Goal: Information Seeking & Learning: Find specific fact

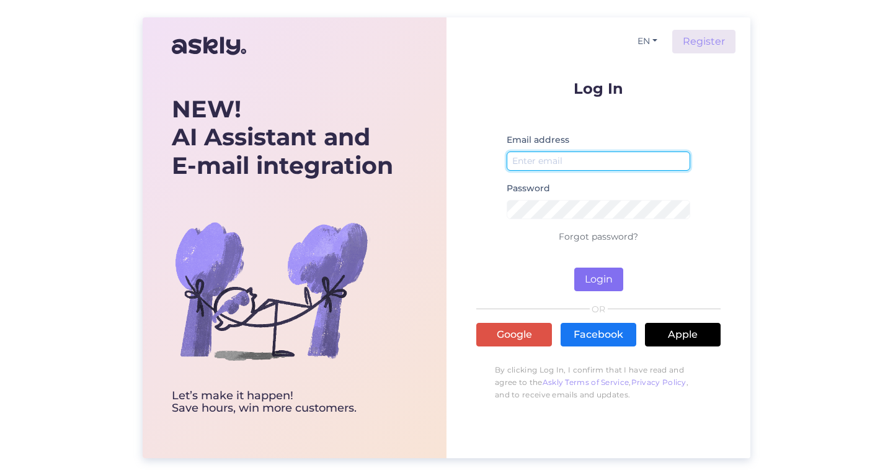
type input "[EMAIL_ADDRESS][DOMAIN_NAME]"
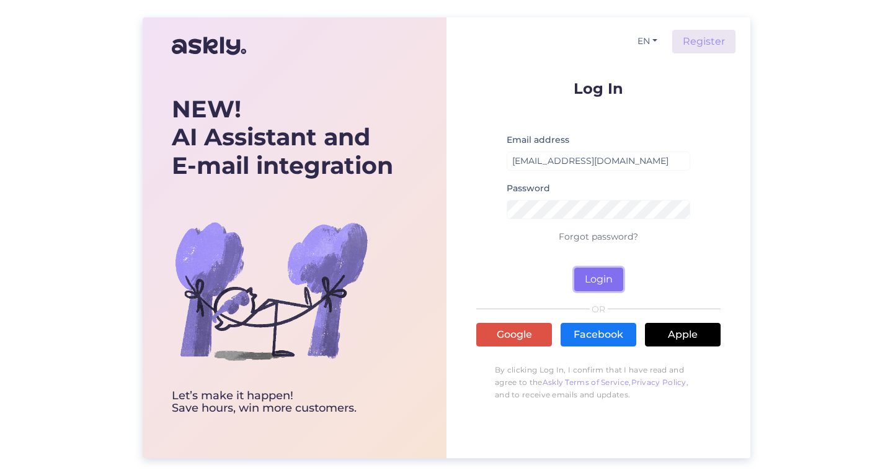
click at [601, 275] on button "Login" at bounding box center [599, 279] width 49 height 24
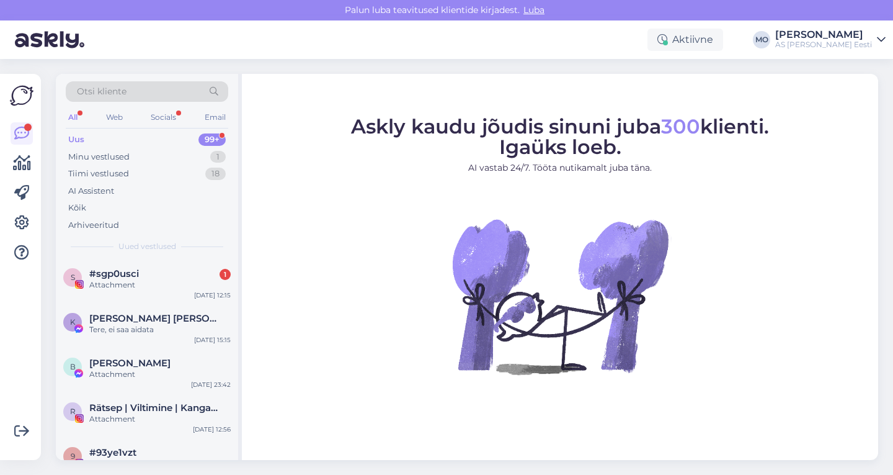
click at [115, 89] on span "Otsi kliente" at bounding box center [102, 91] width 50 height 13
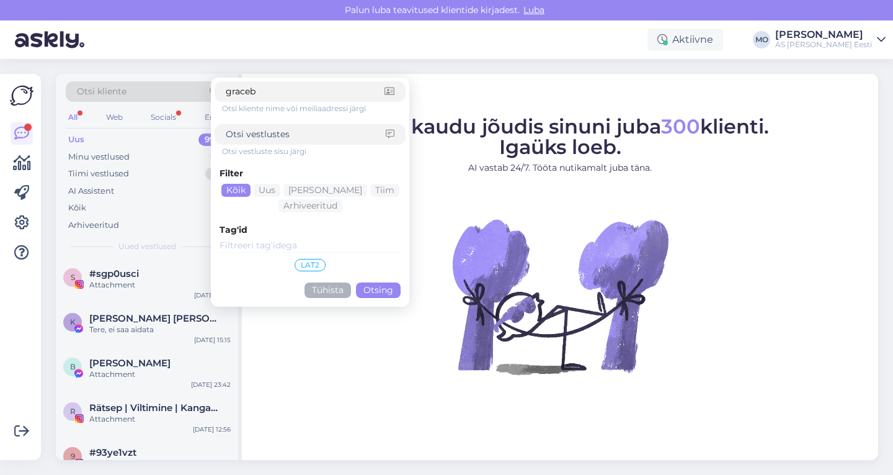
type input "graceby"
click button "Otsing" at bounding box center [378, 290] width 45 height 16
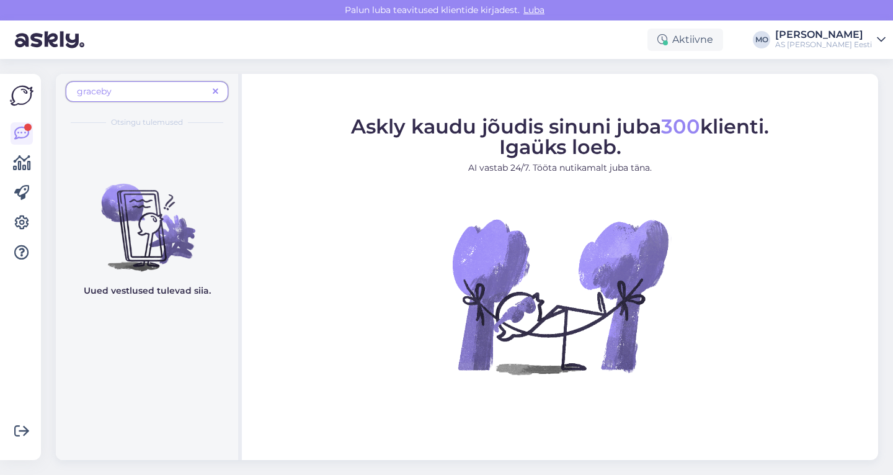
click at [133, 87] on span "graceby" at bounding box center [142, 91] width 131 height 13
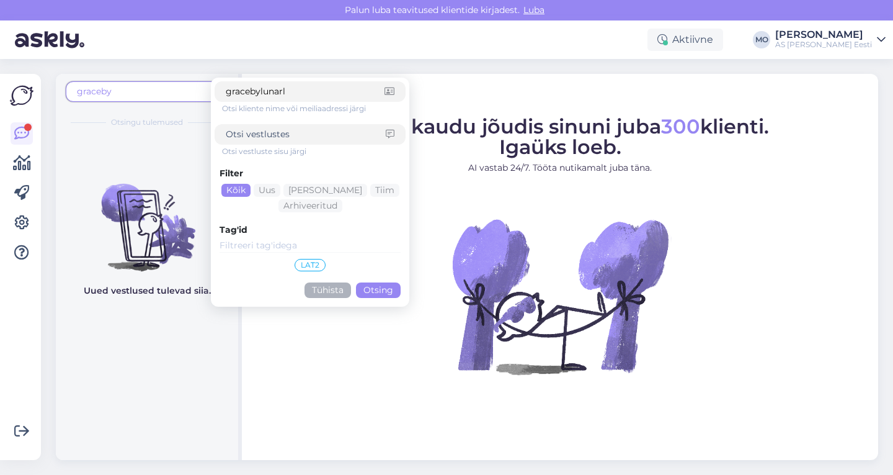
type input "gracebylunarly"
click button "Otsing" at bounding box center [378, 290] width 45 height 16
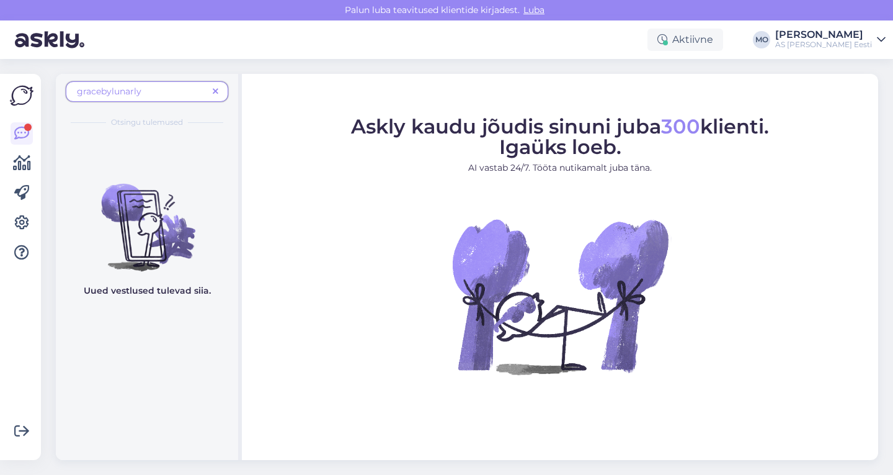
click at [218, 87] on span at bounding box center [216, 91] width 16 height 13
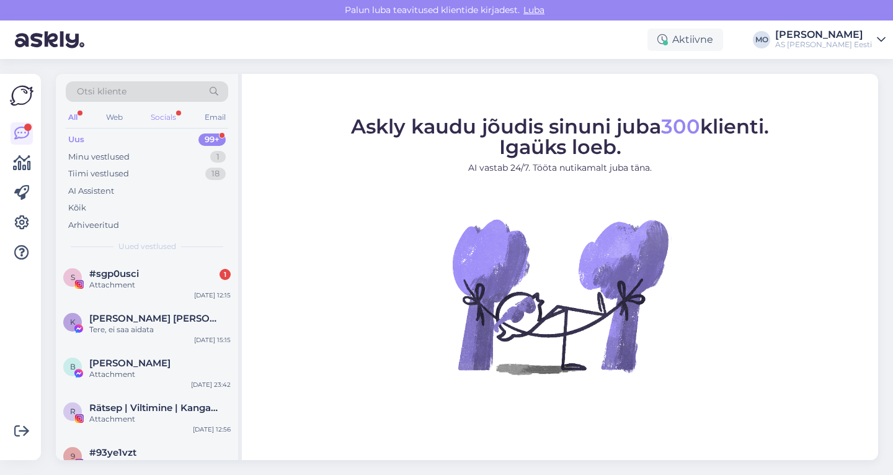
click at [169, 115] on div "Socials" at bounding box center [163, 117] width 30 height 16
click at [121, 269] on span "#sgp0usci" at bounding box center [114, 273] width 50 height 11
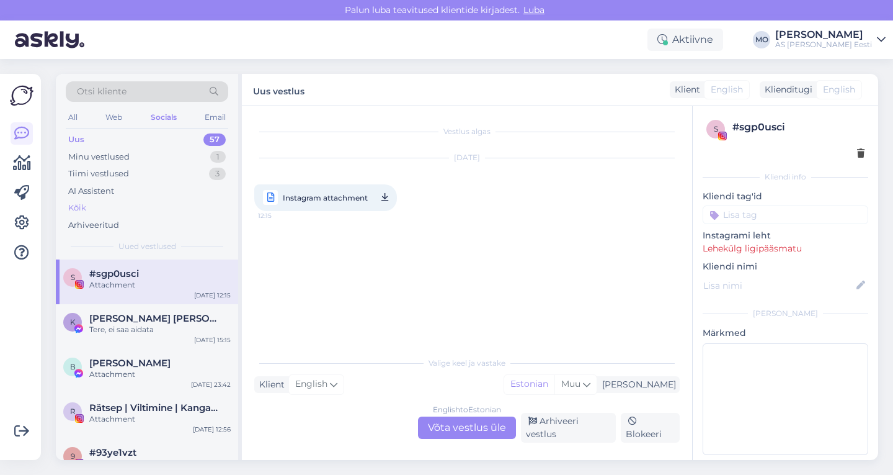
click at [78, 205] on div "Kõik" at bounding box center [77, 208] width 18 height 12
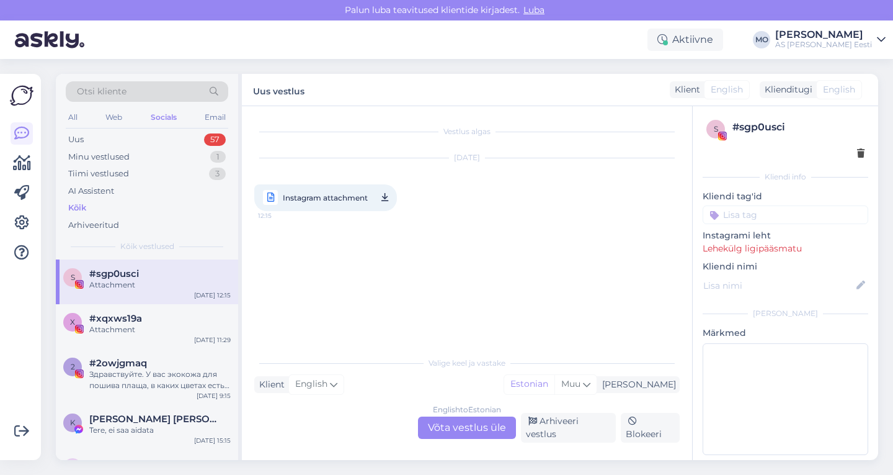
click at [166, 117] on div "Socials" at bounding box center [163, 117] width 31 height 16
click at [190, 88] on div "Otsi kliente" at bounding box center [147, 91] width 163 height 20
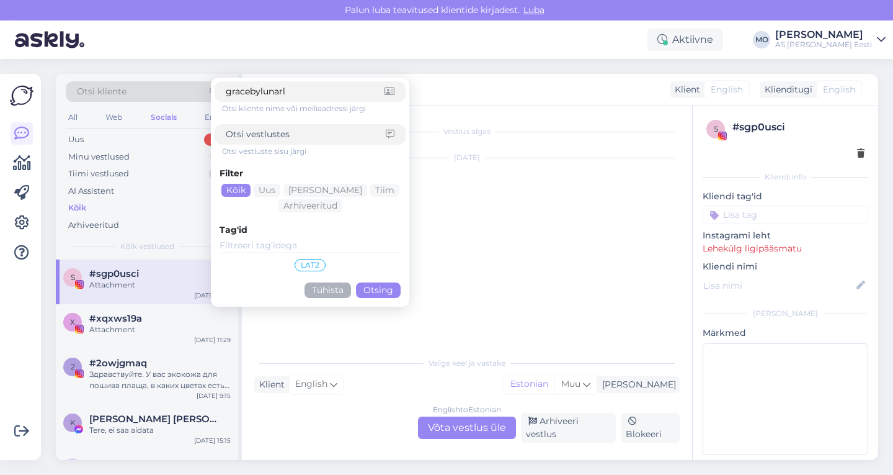
type input "gracebylunarly"
click button "Otsing" at bounding box center [378, 290] width 45 height 16
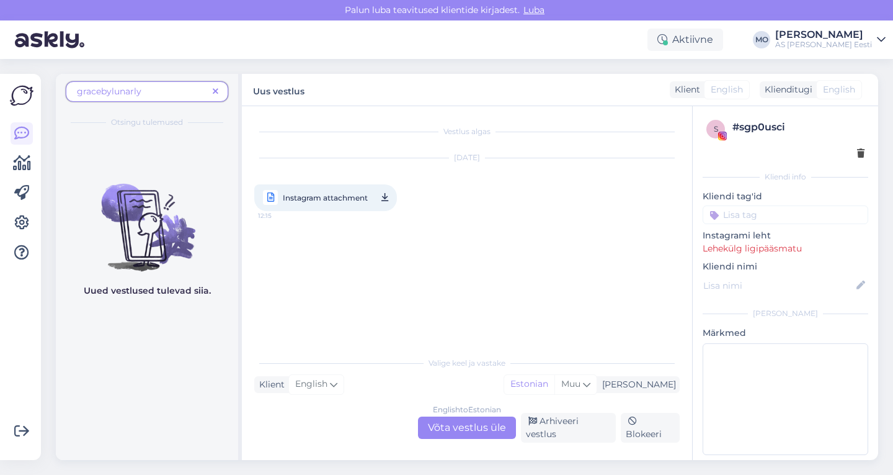
drag, startPoint x: 156, startPoint y: 89, endPoint x: 57, endPoint y: 89, distance: 98.7
click at [57, 89] on div "gracebylunarly Otsingu tulemused" at bounding box center [147, 104] width 182 height 61
click at [123, 90] on span "gracebylunarly" at bounding box center [109, 91] width 65 height 11
click at [124, 90] on span "gracebylunarly" at bounding box center [109, 91] width 65 height 11
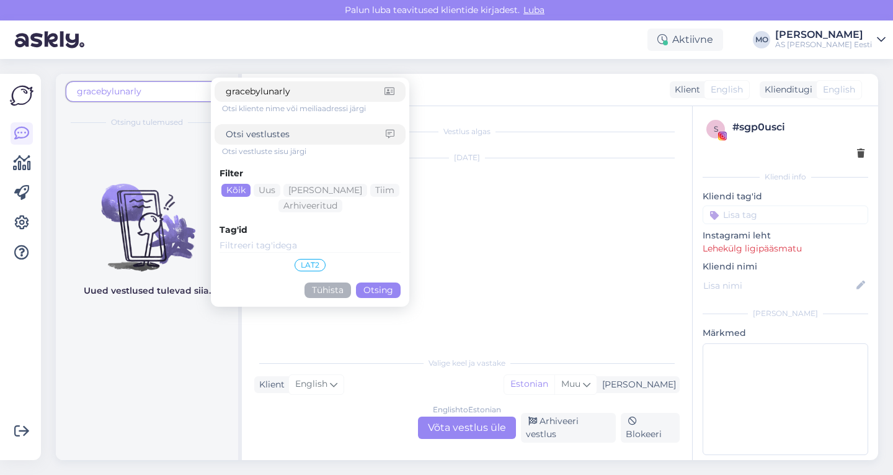
drag, startPoint x: 303, startPoint y: 89, endPoint x: 212, endPoint y: 93, distance: 91.3
click at [212, 93] on form "gracebylunarly Otsi kliente nime või meiliaadressi järgi Otsi vestluste sisu jä…" at bounding box center [310, 192] width 199 height 229
paste input "The Lunar"
type input "The Lunary"
click at [366, 287] on button "Otsing" at bounding box center [378, 290] width 45 height 16
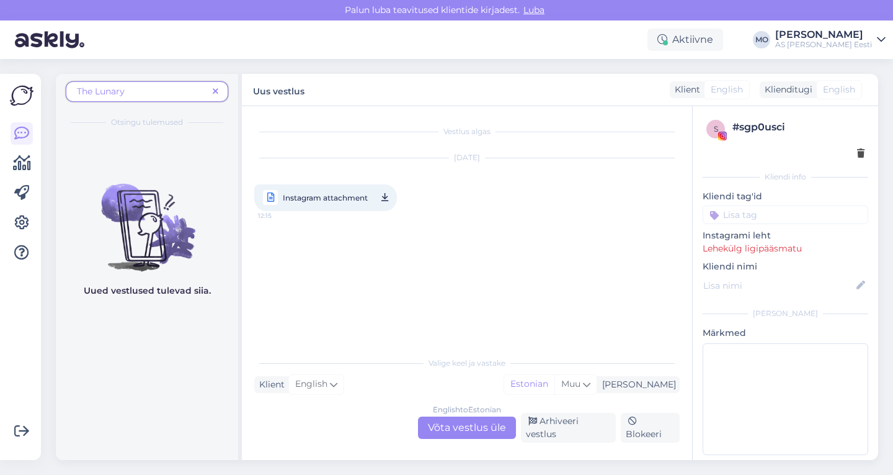
click at [97, 89] on span "The Lunary" at bounding box center [101, 91] width 48 height 11
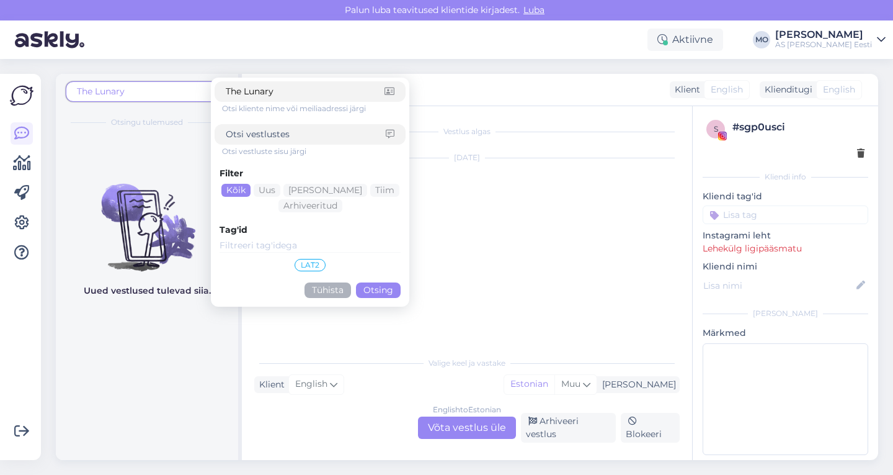
drag, startPoint x: 245, startPoint y: 91, endPoint x: 192, endPoint y: 90, distance: 52.7
click at [192, 90] on div "The Lunary The Lunary Otsi kliente nime või meiliaadressi järgi Otsi vestluste …" at bounding box center [147, 95] width 163 height 28
type input "Lunary"
click button "Otsing" at bounding box center [378, 290] width 45 height 16
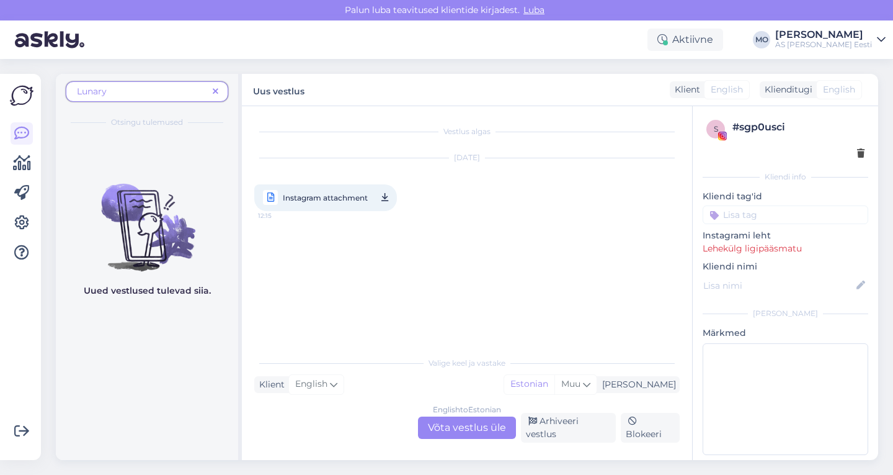
click at [215, 92] on icon at bounding box center [216, 91] width 6 height 9
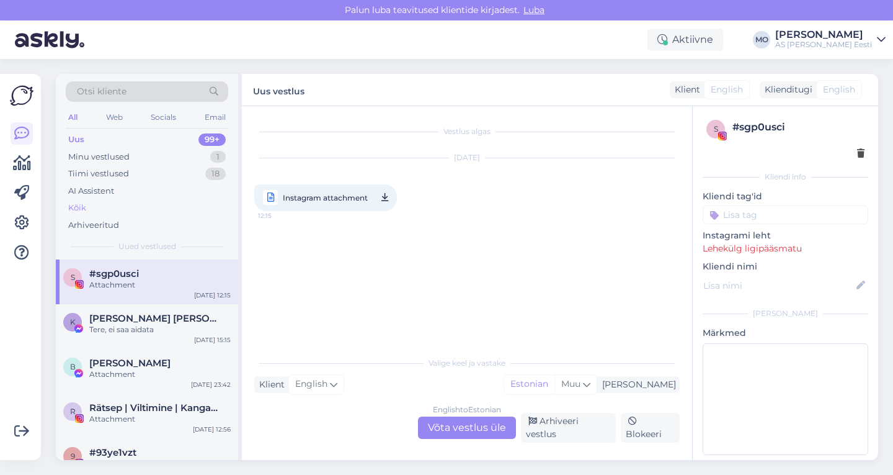
click at [80, 207] on div "Kõik" at bounding box center [77, 208] width 18 height 12
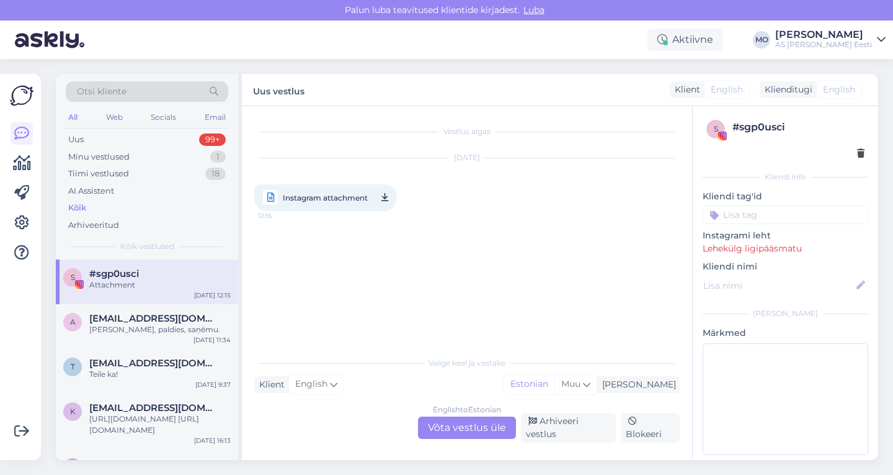
click at [72, 118] on div "All" at bounding box center [73, 117] width 14 height 16
click at [114, 89] on span "Otsi kliente" at bounding box center [102, 91] width 50 height 13
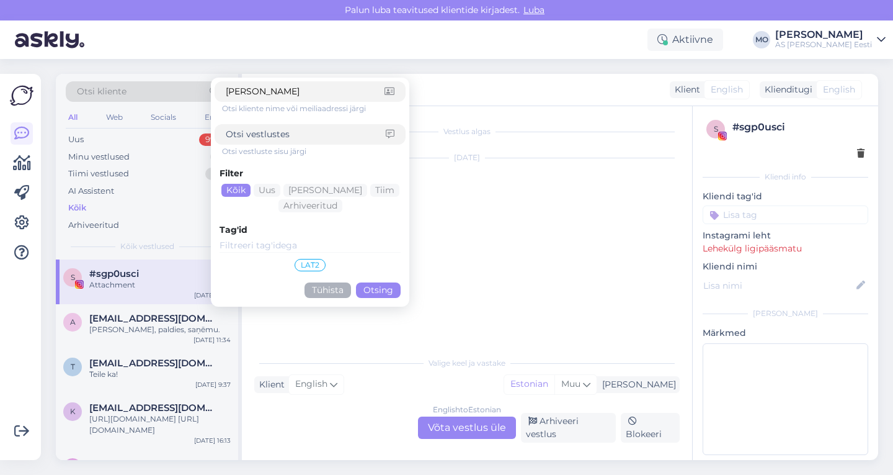
type input "lunar"
click button "Otsing" at bounding box center [378, 290] width 45 height 16
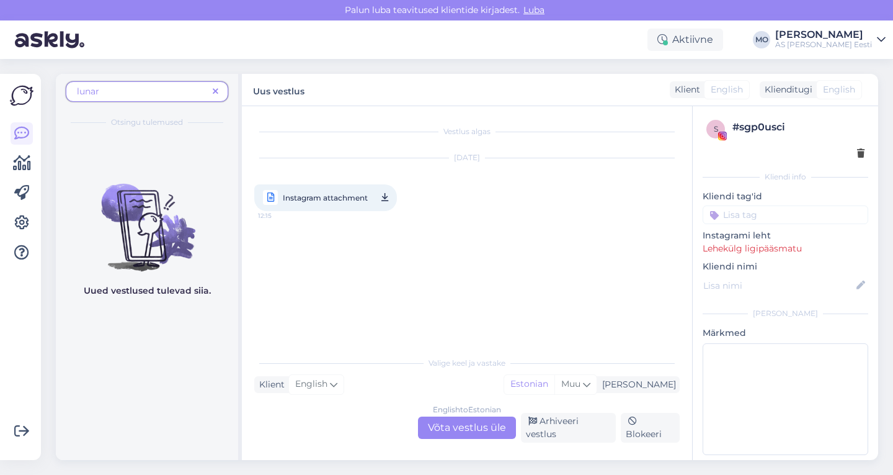
click at [216, 90] on icon at bounding box center [216, 91] width 6 height 9
